Goal: Information Seeking & Learning: Learn about a topic

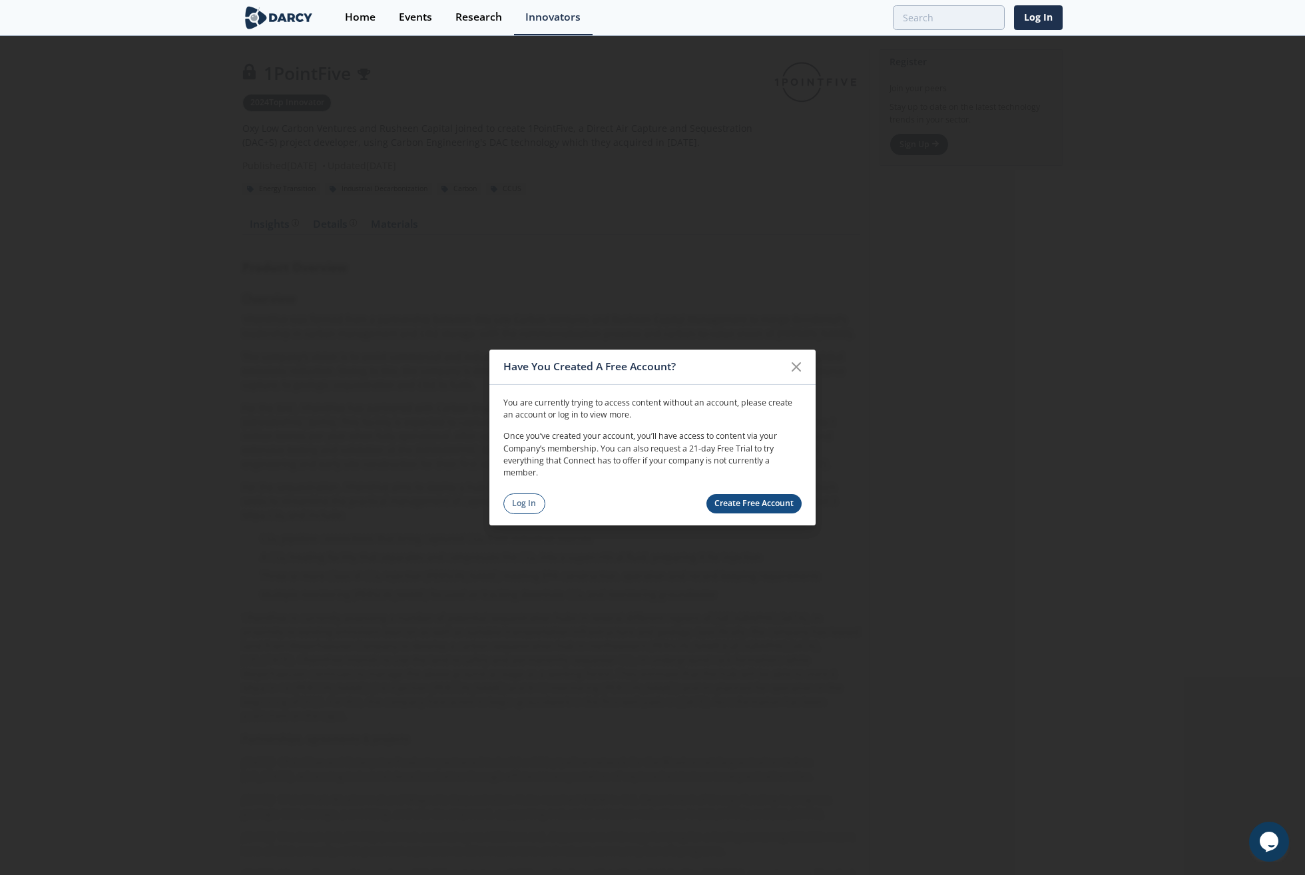
click at [792, 363] on icon at bounding box center [796, 367] width 16 height 16
